Goal: Task Accomplishment & Management: Use online tool/utility

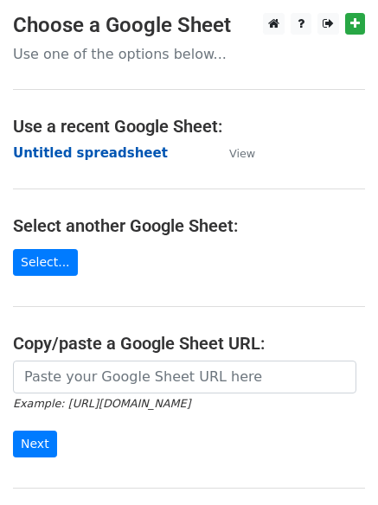
click at [84, 151] on strong "Untitled spreadsheet" at bounding box center [90, 153] width 155 height 16
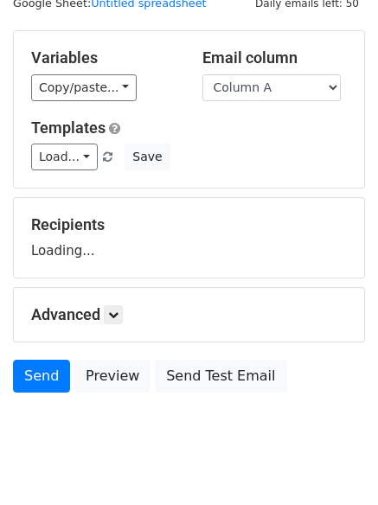
scroll to position [98, 0]
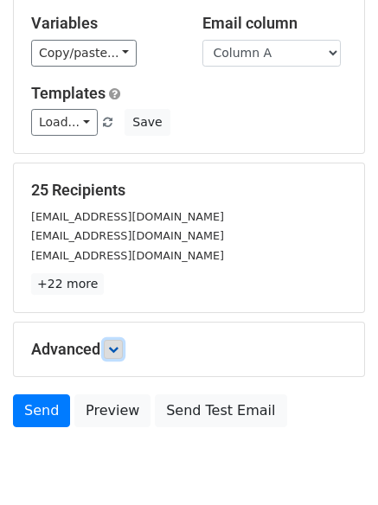
click at [118, 342] on link at bounding box center [113, 349] width 19 height 19
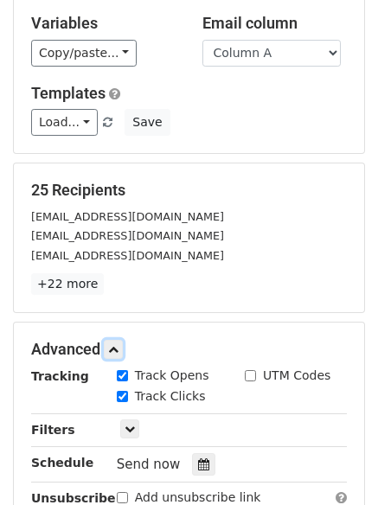
scroll to position [313, 0]
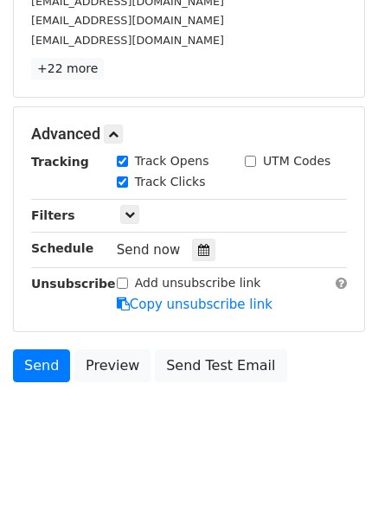
click at [210, 245] on div "Send now" at bounding box center [218, 250] width 203 height 23
click at [198, 247] on icon at bounding box center [203, 250] width 11 height 12
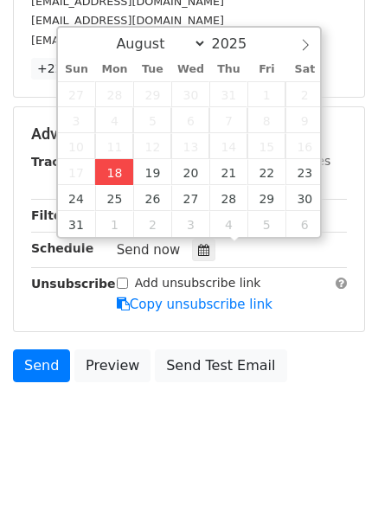
type input "2025-08-18 14:46"
type input "02"
type input "46"
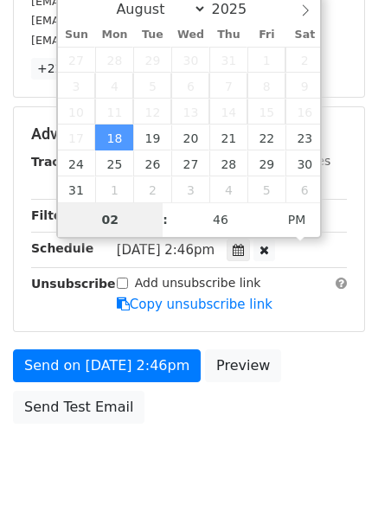
scroll to position [309, 0]
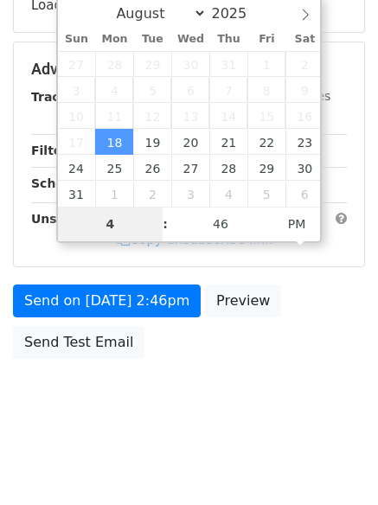
type input "4"
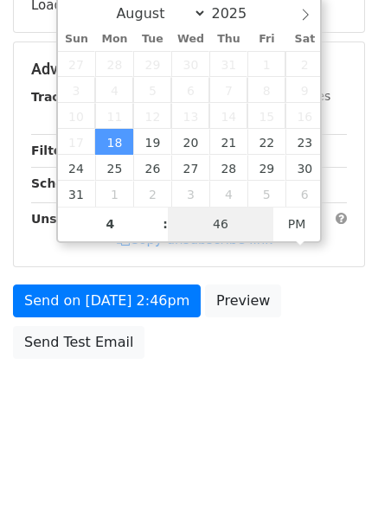
type input "2025-08-18 16:46"
type input "04"
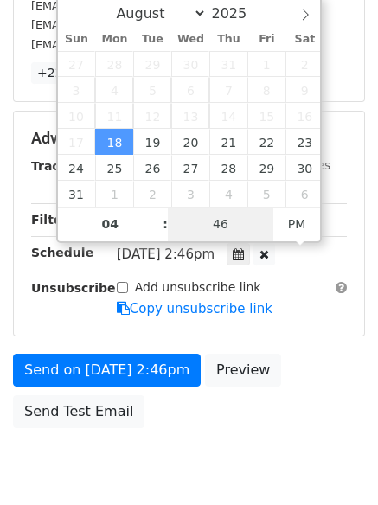
type input "1"
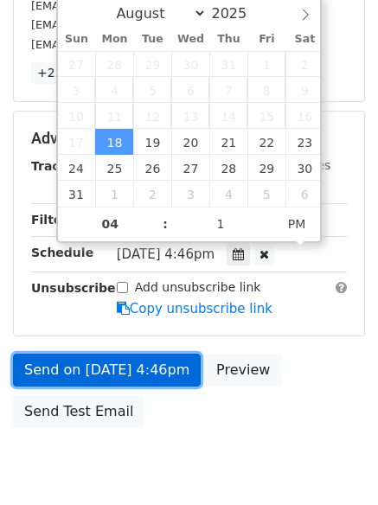
type input "2025-08-18 16:01"
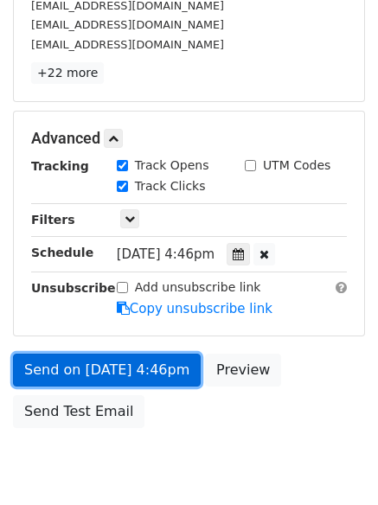
click at [107, 360] on link "Send on Aug 18 at 4:46pm" at bounding box center [107, 370] width 188 height 33
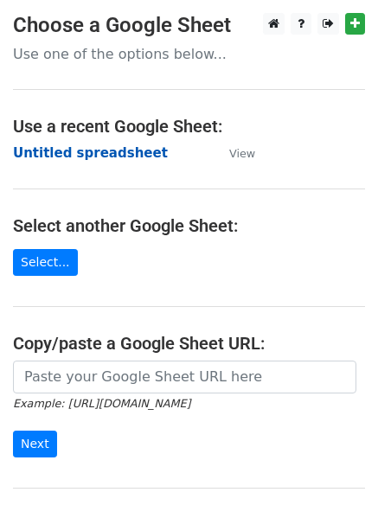
click at [80, 152] on strong "Untitled spreadsheet" at bounding box center [90, 153] width 155 height 16
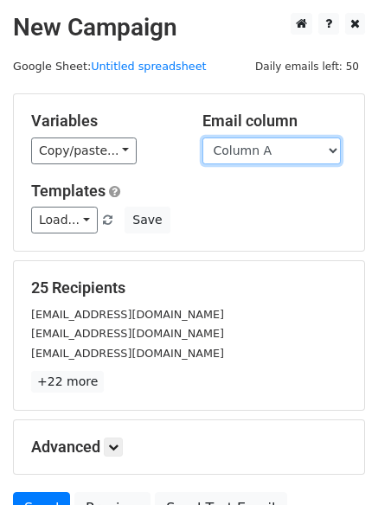
drag, startPoint x: 0, startPoint y: 0, endPoint x: 241, endPoint y: 163, distance: 291.4
click at [240, 151] on select "Column A Column B Column C Column D Column E Column F" at bounding box center [271, 150] width 138 height 27
select select "Column B"
click at [202, 137] on select "Column A Column B Column C Column D Column E Column F" at bounding box center [271, 150] width 138 height 27
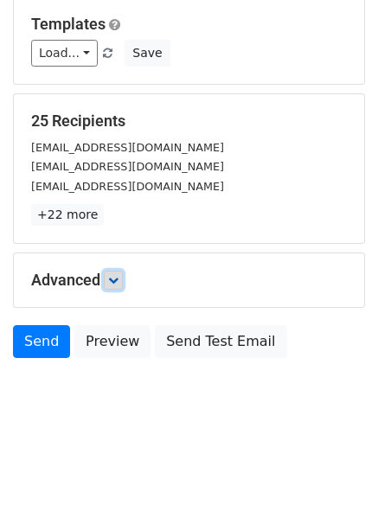
click at [115, 281] on icon at bounding box center [113, 280] width 10 height 10
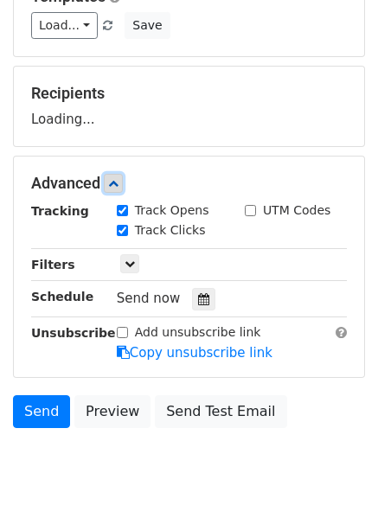
scroll to position [231, 0]
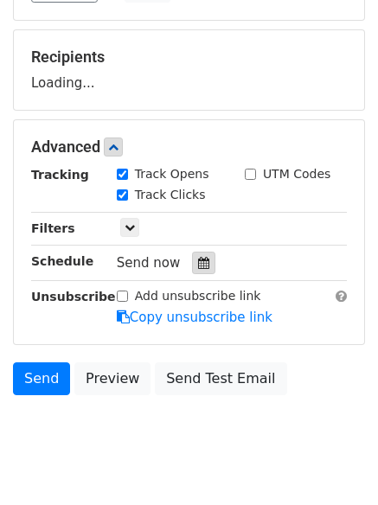
click at [202, 259] on div at bounding box center [203, 263] width 23 height 22
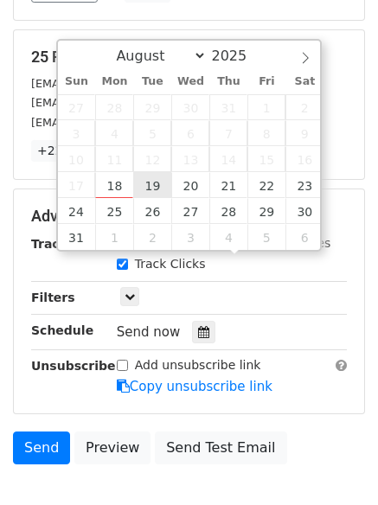
type input "2025-08-19 12:00"
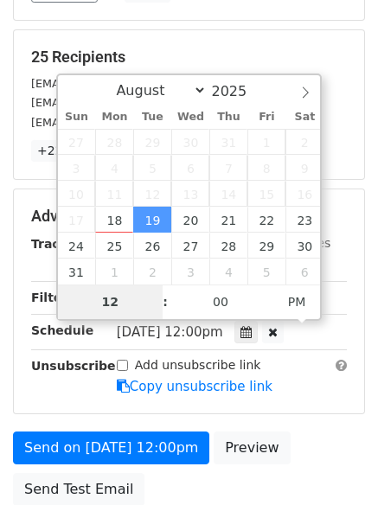
type input "5"
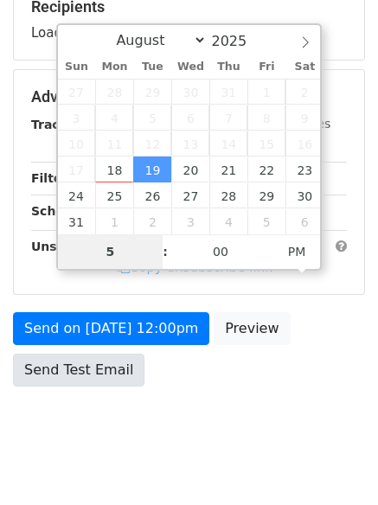
scroll to position [309, 0]
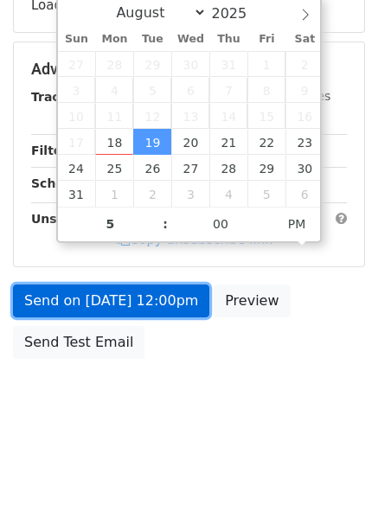
type input "2025-08-19 17:00"
click at [118, 301] on link "Send on Aug 19 at 12:00pm" at bounding box center [111, 300] width 196 height 33
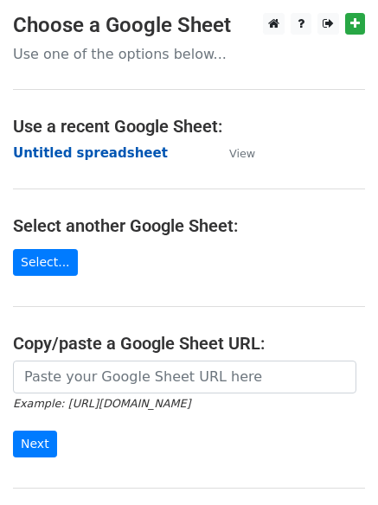
click at [77, 153] on strong "Untitled spreadsheet" at bounding box center [90, 153] width 155 height 16
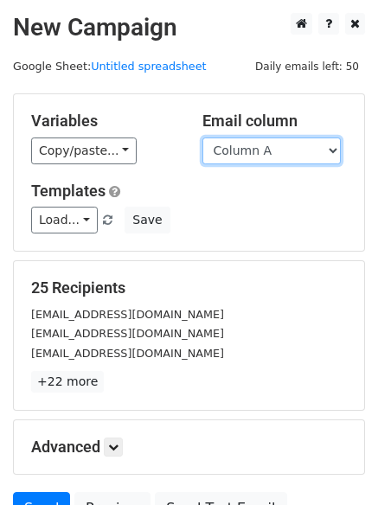
drag, startPoint x: 0, startPoint y: 0, endPoint x: 251, endPoint y: 156, distance: 295.6
click at [251, 156] on select "Column A Column B Column C Column D Column E Column F" at bounding box center [271, 150] width 138 height 27
select select "Column C"
click at [202, 137] on select "Column A Column B Column C Column D Column E Column F" at bounding box center [271, 150] width 138 height 27
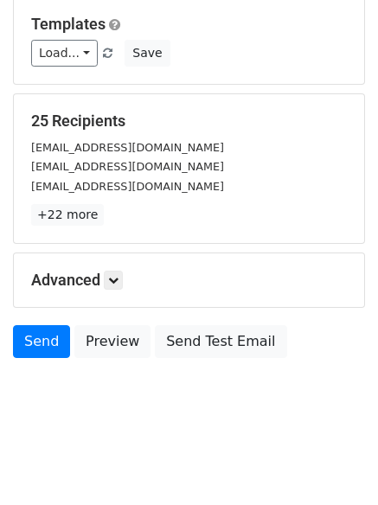
click at [137, 278] on h5 "Advanced" at bounding box center [189, 280] width 316 height 19
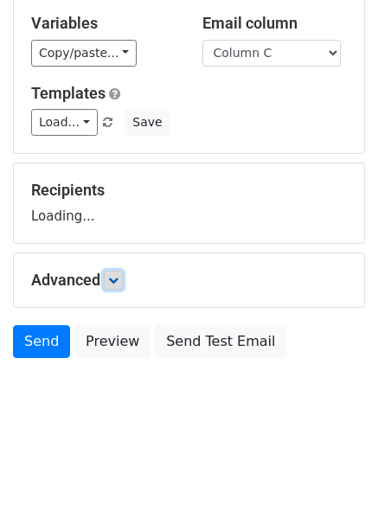
click at [118, 277] on icon at bounding box center [113, 280] width 10 height 10
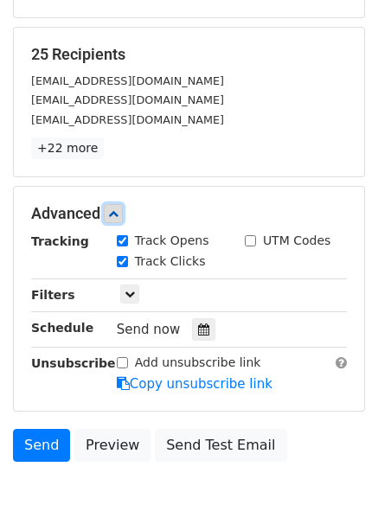
scroll to position [235, 0]
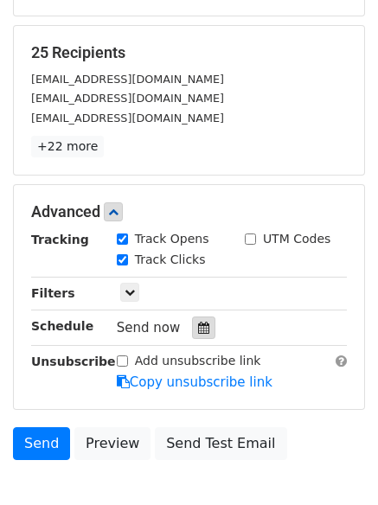
click at [198, 319] on div at bounding box center [203, 327] width 23 height 22
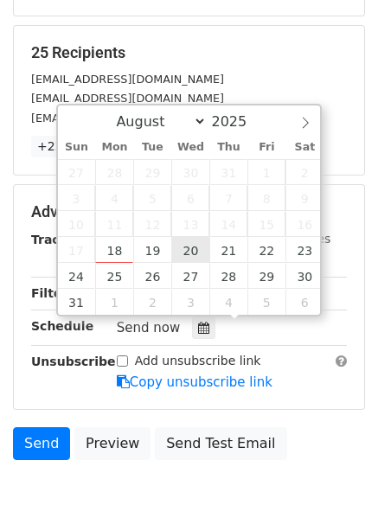
type input "2025-08-20 12:00"
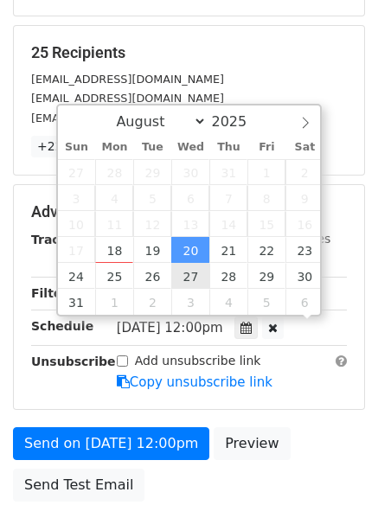
scroll to position [1, 0]
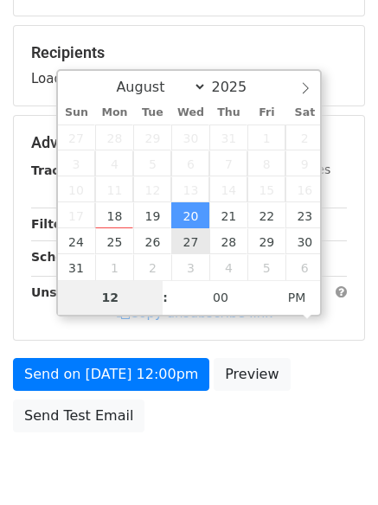
type input "6"
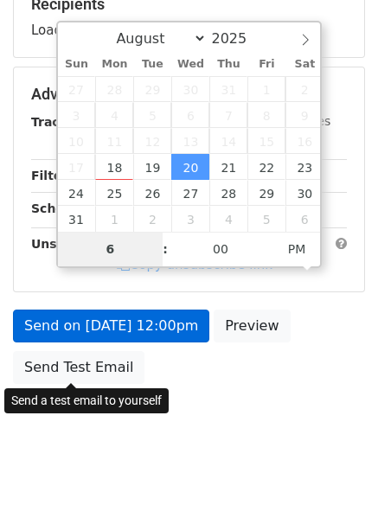
scroll to position [309, 0]
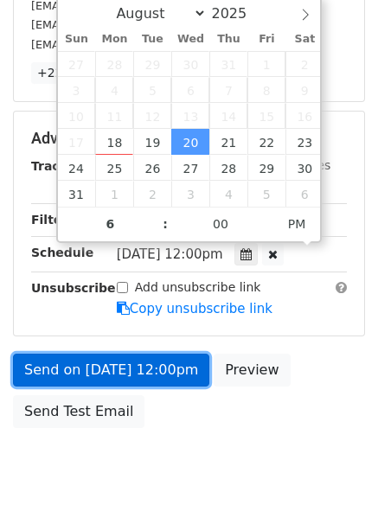
type input "2025-08-20 18:00"
click at [128, 376] on link "Send on Aug 20 at 12:00pm" at bounding box center [111, 370] width 196 height 33
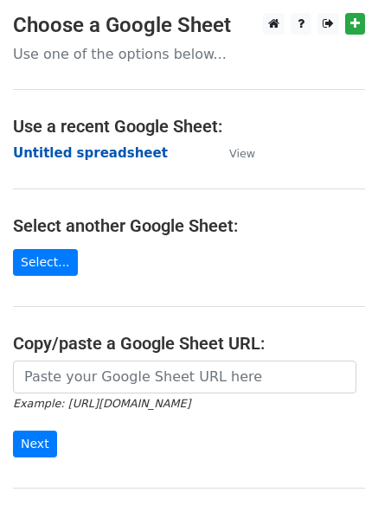
click at [67, 154] on strong "Untitled spreadsheet" at bounding box center [90, 153] width 155 height 16
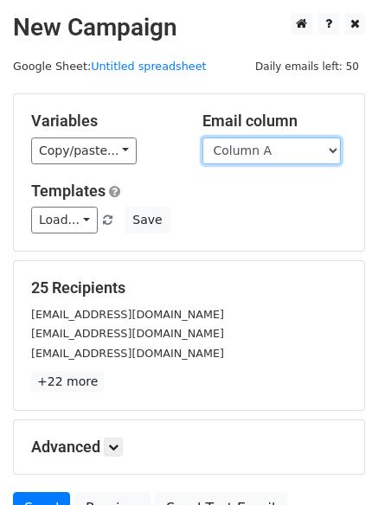
click at [263, 156] on select "Column A Column B Column C Column D Column E Column F" at bounding box center [271, 150] width 138 height 27
select select "Column D"
click at [202, 137] on select "Column A Column B Column C Column D Column E Column F" at bounding box center [271, 150] width 138 height 27
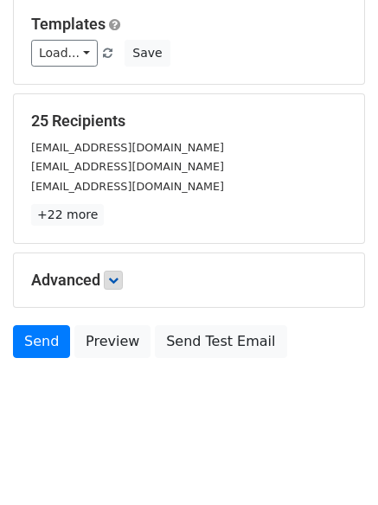
click at [132, 271] on h5 "Advanced" at bounding box center [189, 280] width 316 height 19
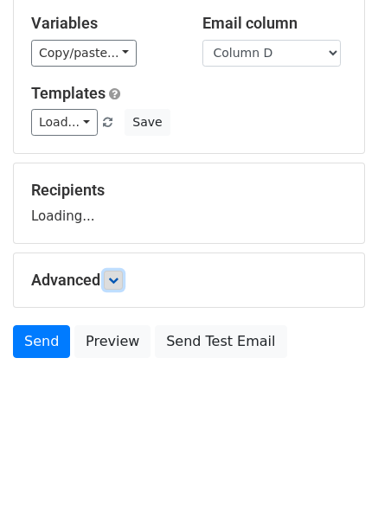
click at [123, 277] on link at bounding box center [113, 280] width 19 height 19
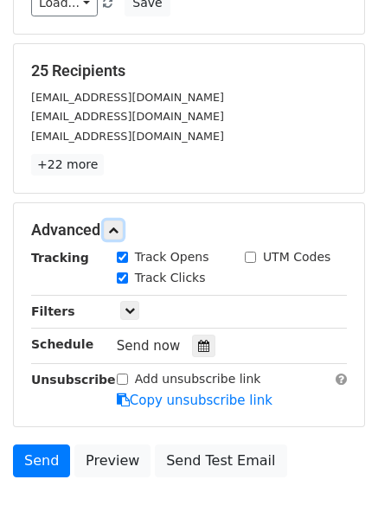
scroll to position [245, 0]
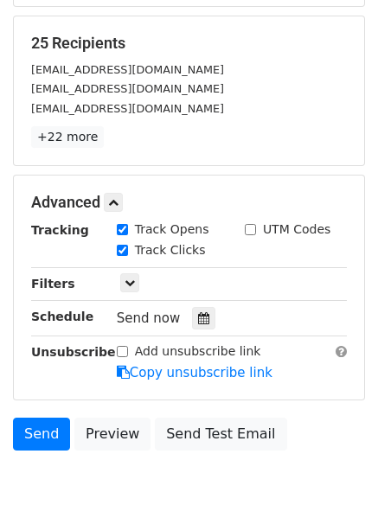
drag, startPoint x: 196, startPoint y: 326, endPoint x: 209, endPoint y: 311, distance: 19.6
click at [196, 327] on div at bounding box center [203, 318] width 23 height 22
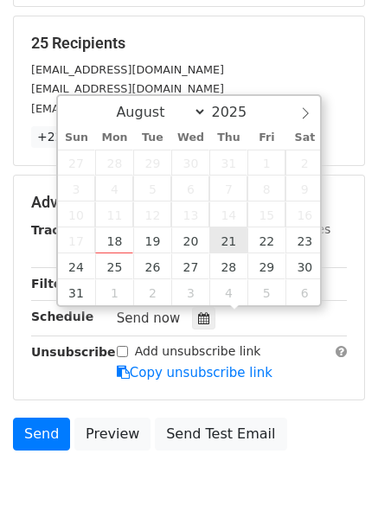
type input "2025-08-21 12:00"
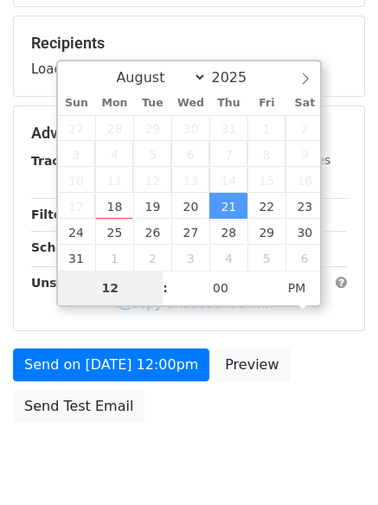
type input "7"
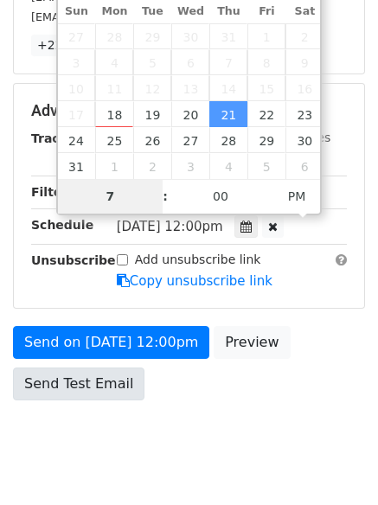
scroll to position [378, 0]
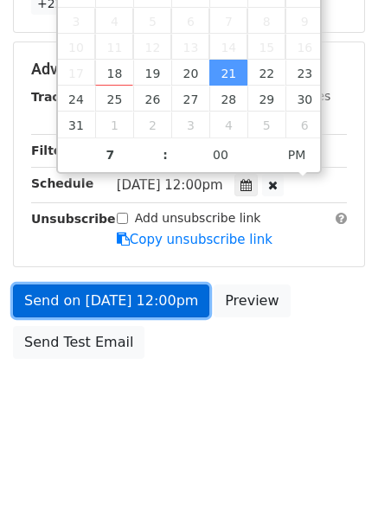
type input "2025-08-21 19:00"
click at [135, 312] on link "Send on Aug 21 at 12:00pm" at bounding box center [111, 300] width 196 height 33
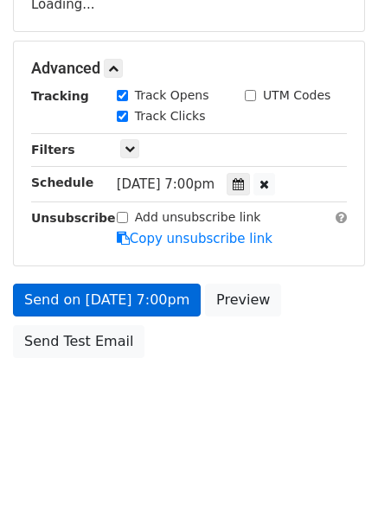
scroll to position [309, 0]
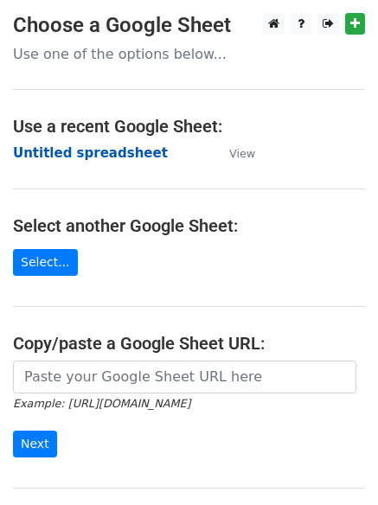
click at [60, 145] on strong "Untitled spreadsheet" at bounding box center [90, 153] width 155 height 16
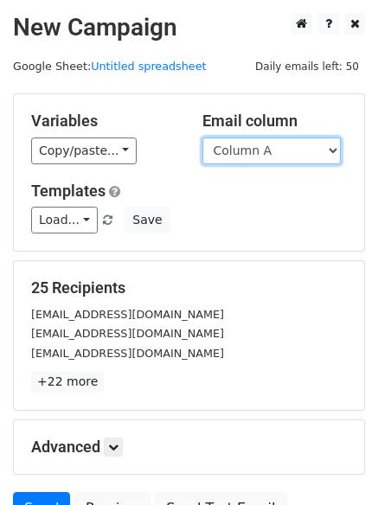
click at [290, 155] on select "Column A Column B Column C Column D Column E Column F" at bounding box center [271, 150] width 138 height 27
select select "Column E"
click at [202, 137] on select "Column A Column B Column C Column D Column E Column F" at bounding box center [271, 150] width 138 height 27
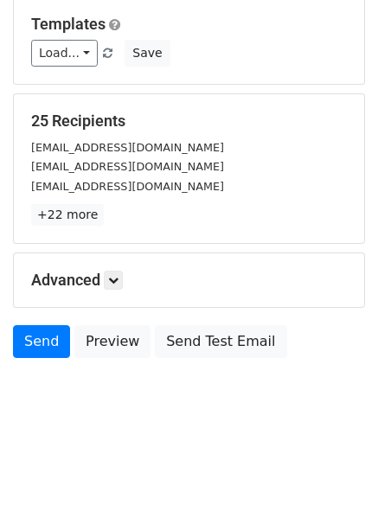
click at [118, 290] on div "Advanced Tracking Track Opens UTM Codes Track Clicks Filters Only include sprea…" at bounding box center [189, 280] width 350 height 54
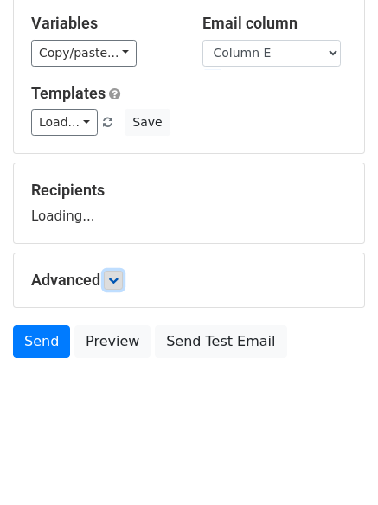
click at [118, 278] on icon at bounding box center [113, 280] width 10 height 10
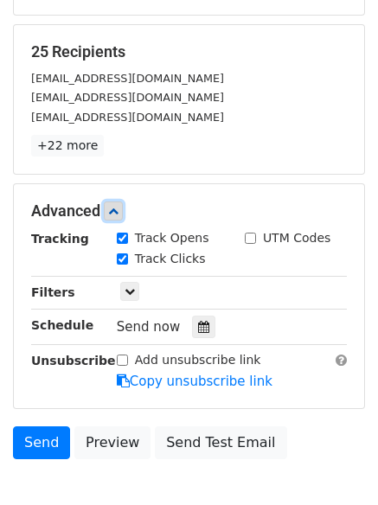
scroll to position [323, 0]
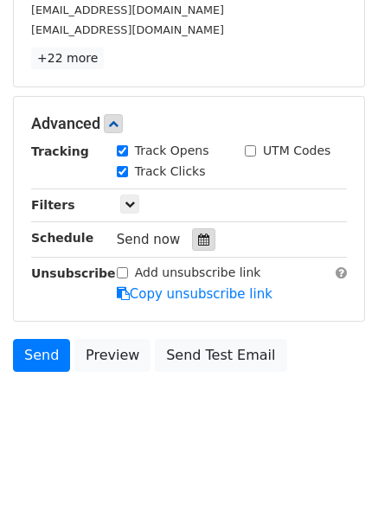
click at [198, 245] on icon at bounding box center [203, 239] width 11 height 12
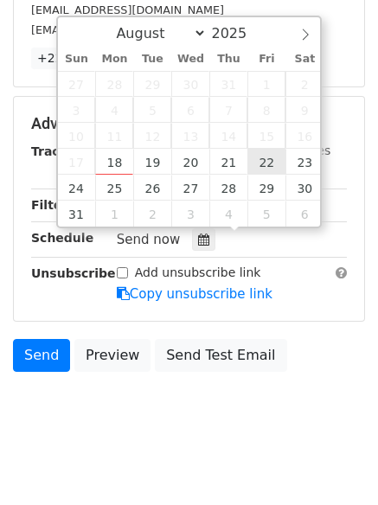
type input "[DATE] 12:00"
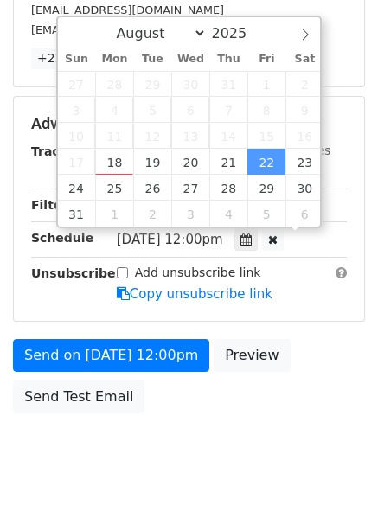
scroll to position [1, 0]
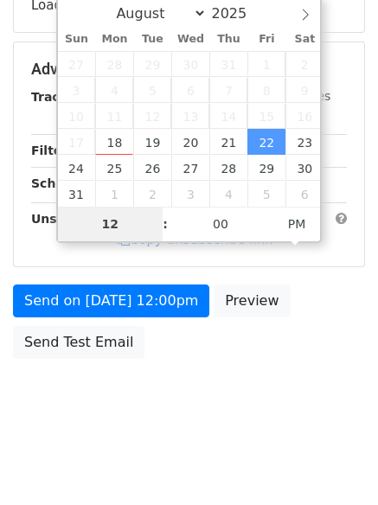
type input "8"
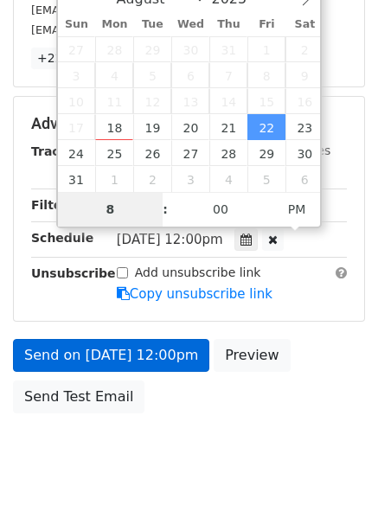
scroll to position [378, 0]
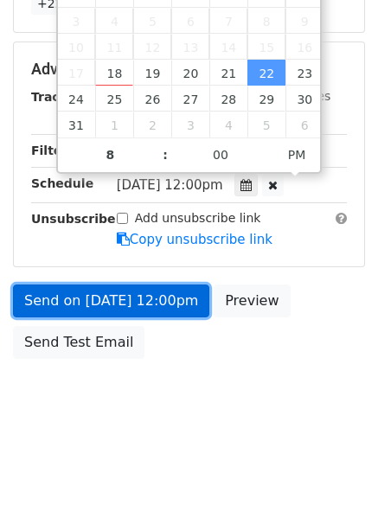
type input "[DATE] 20:00"
click at [139, 310] on link "Send on [DATE] 12:00pm" at bounding box center [111, 300] width 196 height 33
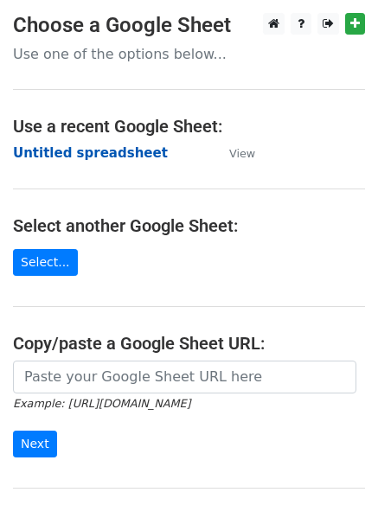
click at [61, 161] on strong "Untitled spreadsheet" at bounding box center [90, 153] width 155 height 16
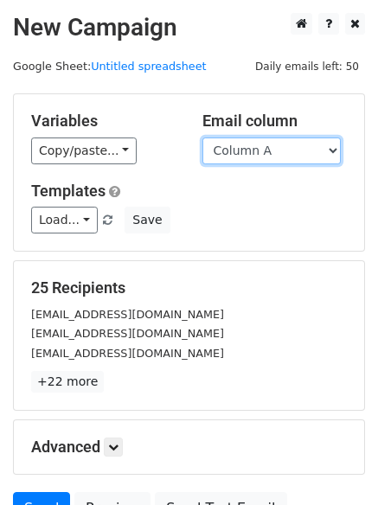
click at [271, 157] on select "Column A Column B Column C Column D Column E Column F" at bounding box center [271, 150] width 138 height 27
select select "Column F"
click at [202, 137] on select "Column A Column B Column C Column D Column E Column F" at bounding box center [271, 150] width 138 height 27
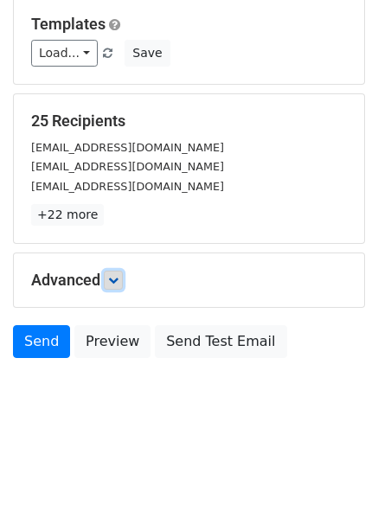
click at [116, 277] on icon at bounding box center [113, 280] width 10 height 10
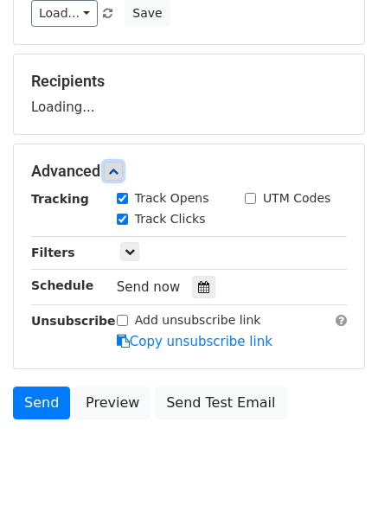
scroll to position [254, 0]
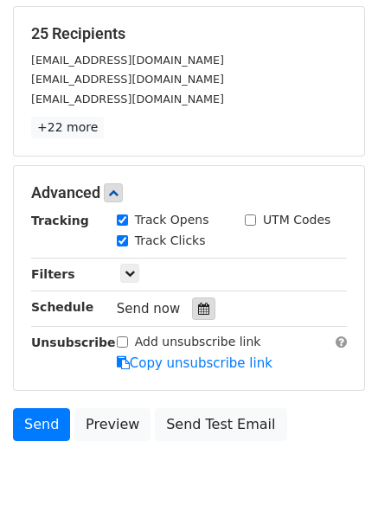
click at [192, 307] on div at bounding box center [203, 308] width 23 height 22
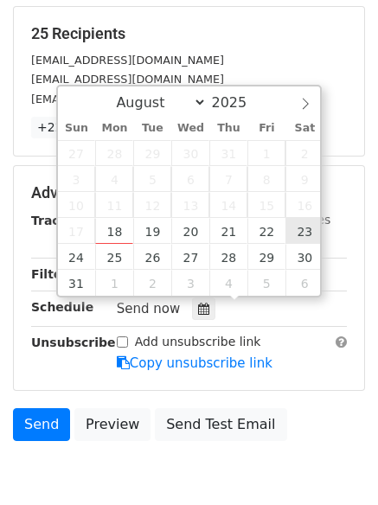
type input "[DATE] 12:00"
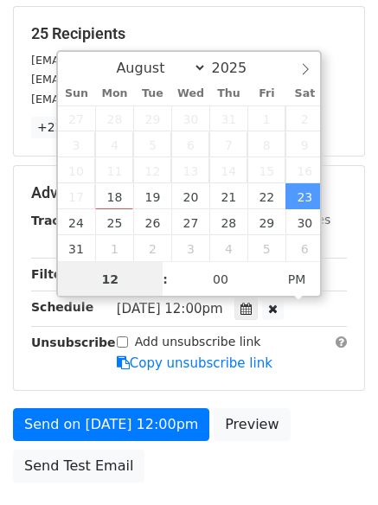
scroll to position [1, 0]
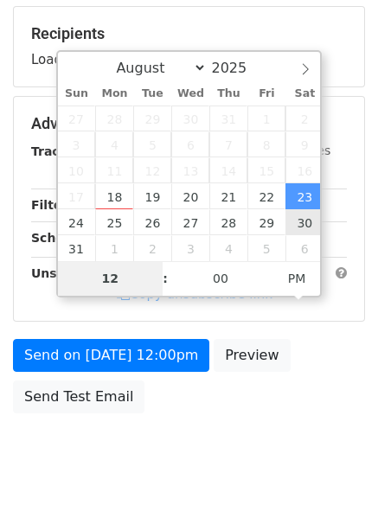
type input "9"
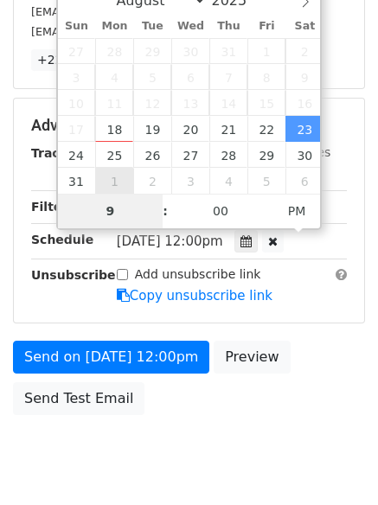
scroll to position [378, 0]
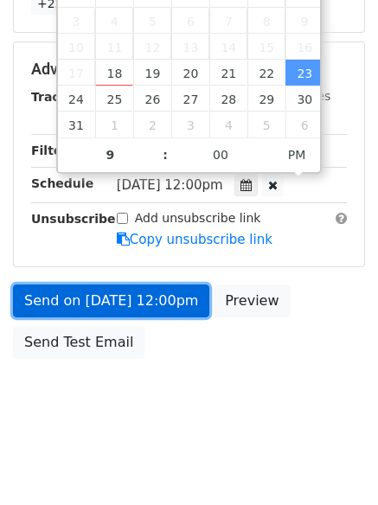
type input "[DATE] 21:00"
click at [137, 303] on link "Send on [DATE] 12:00pm" at bounding box center [111, 300] width 196 height 33
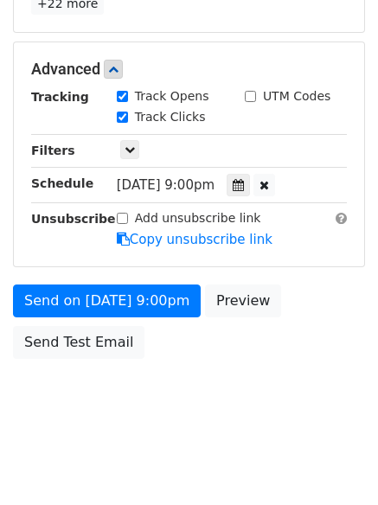
scroll to position [309, 0]
